Goal: Information Seeking & Learning: Learn about a topic

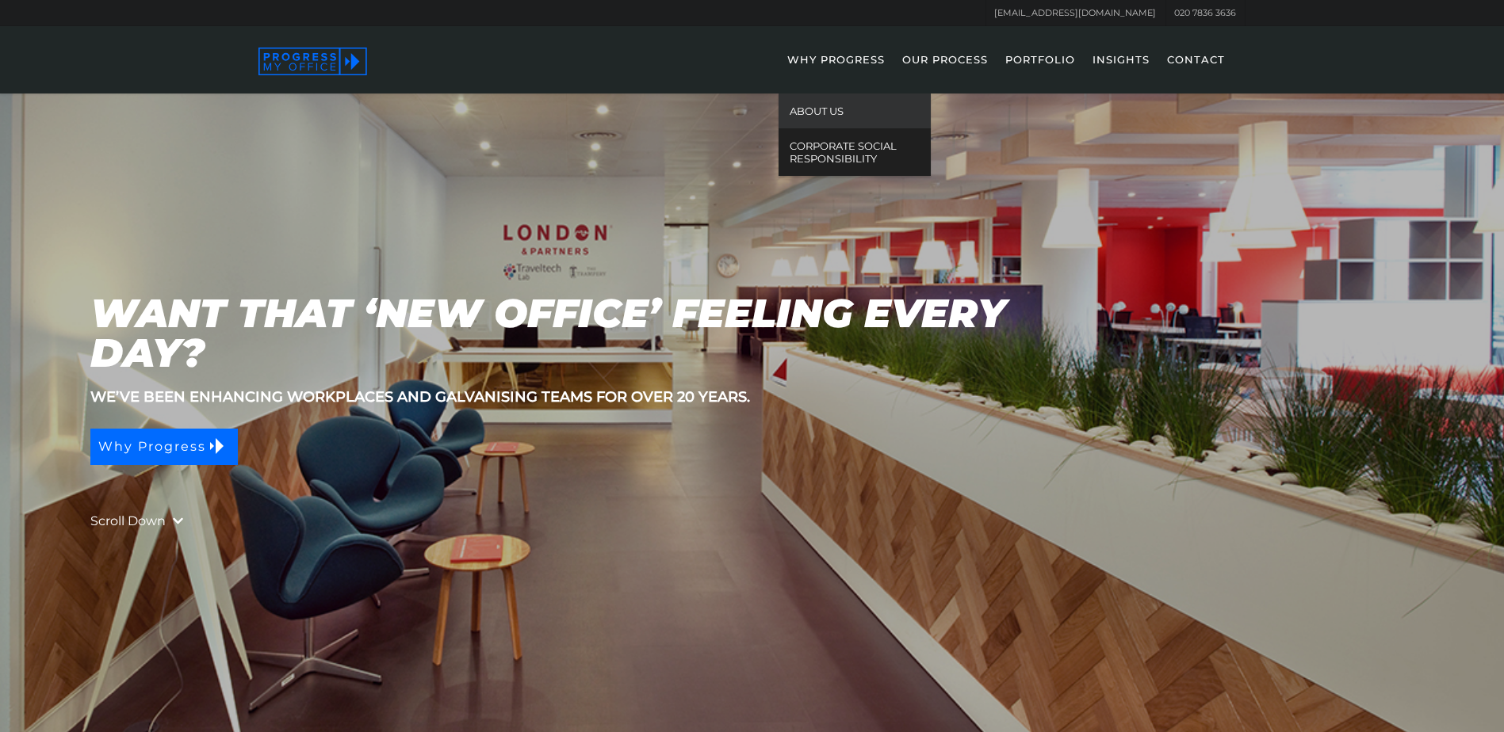
click at [825, 101] on link "ABOUT US" at bounding box center [854, 111] width 152 height 35
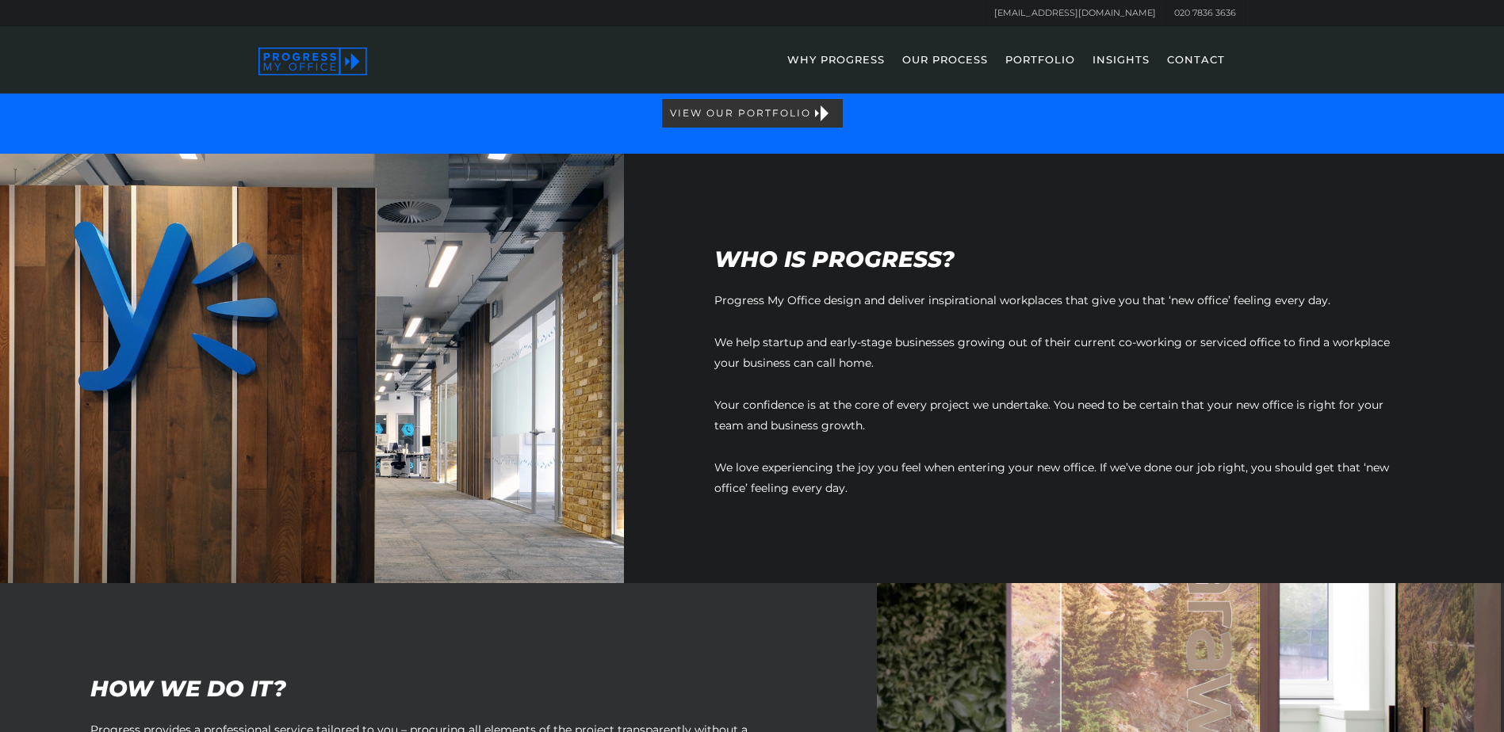
scroll to position [272, 0]
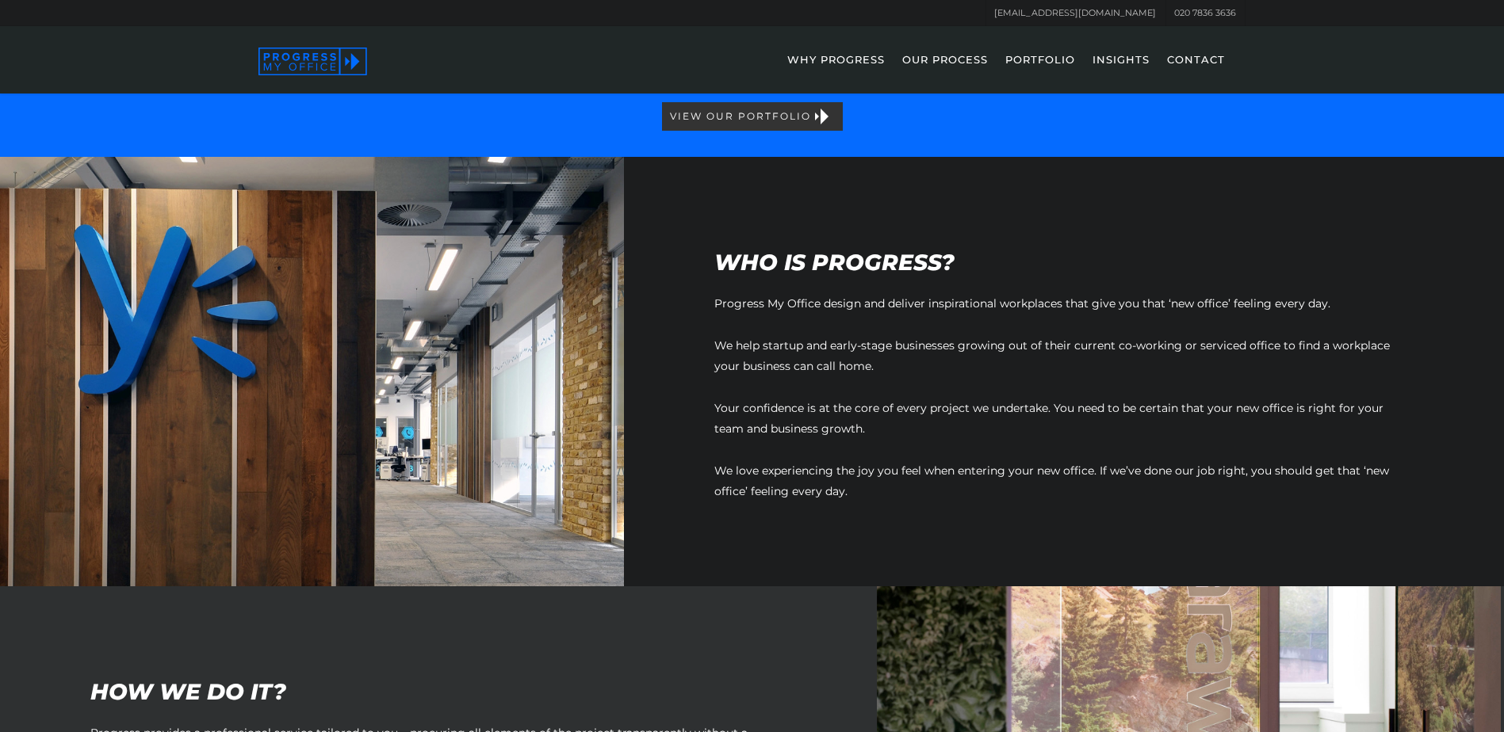
click at [1114, 342] on span "We help startup and early-stage businesses growing out of their current co-work…" at bounding box center [1051, 355] width 675 height 35
click at [1102, 304] on span "Progress My Office design and deliver inspirational workplaces that give you th…" at bounding box center [1022, 303] width 616 height 14
click at [925, 302] on span "Progress My Office design and deliver inspirational workplaces that give you th…" at bounding box center [1022, 303] width 616 height 14
click at [961, 347] on span "We help startup and early-stage businesses growing out of their current co-work…" at bounding box center [1051, 355] width 675 height 35
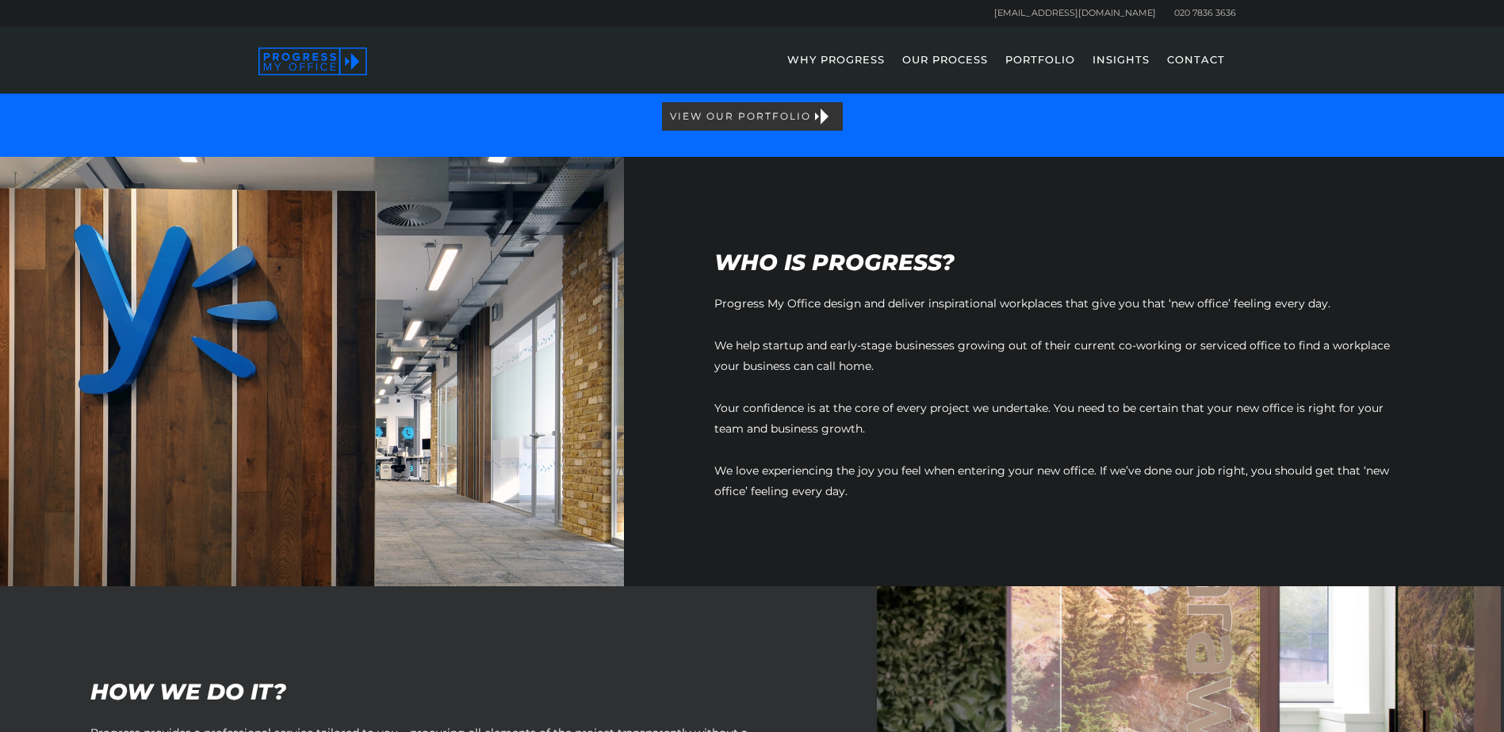
click at [939, 340] on span "We help startup and early-stage businesses growing out of their current co-work…" at bounding box center [1051, 355] width 675 height 35
click at [973, 333] on p "Progress My Office design and deliver inspirational workplaces that give you th…" at bounding box center [1062, 314] width 696 height 42
click at [941, 332] on p "Progress My Office design and deliver inspirational workplaces that give you th…" at bounding box center [1062, 314] width 696 height 42
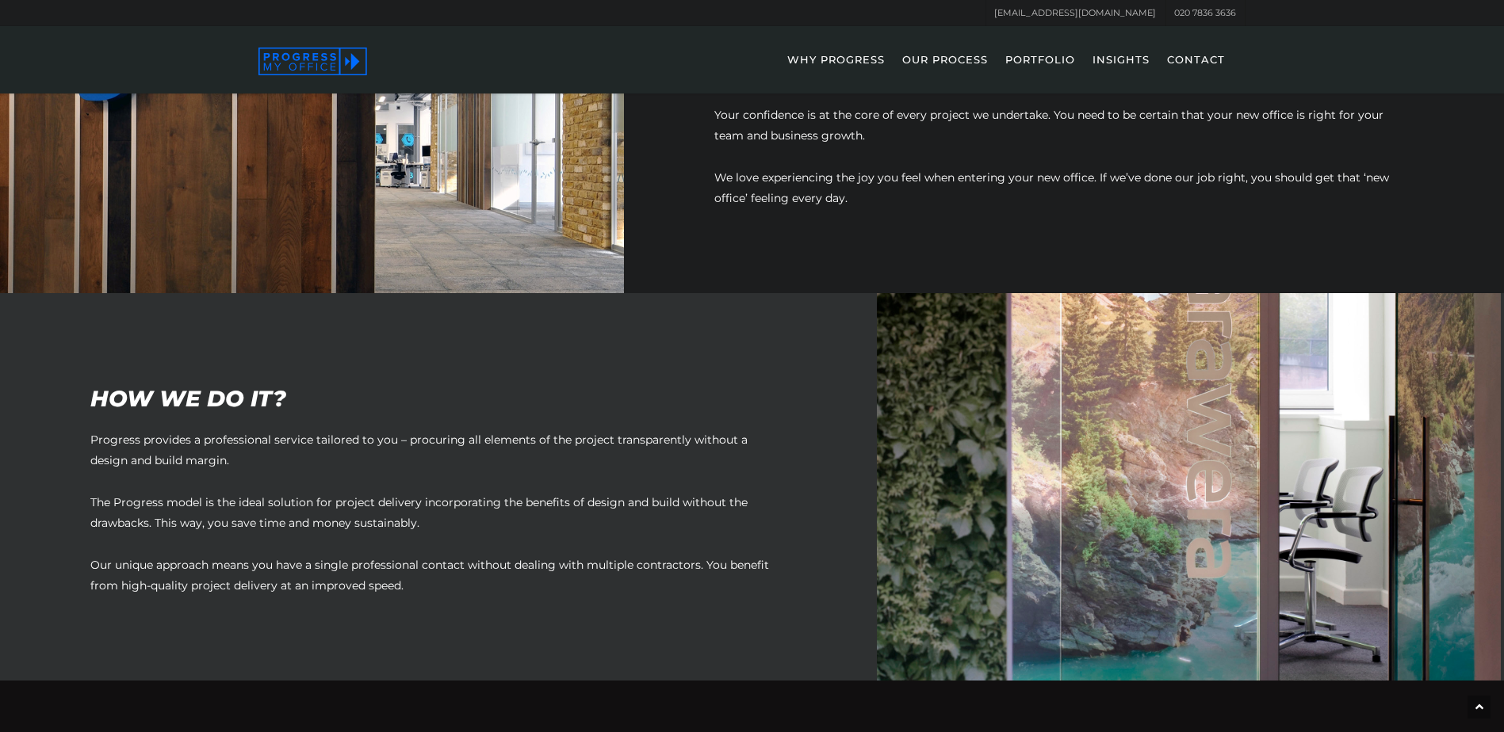
scroll to position [0, 0]
